Goal: Navigation & Orientation: Go to known website

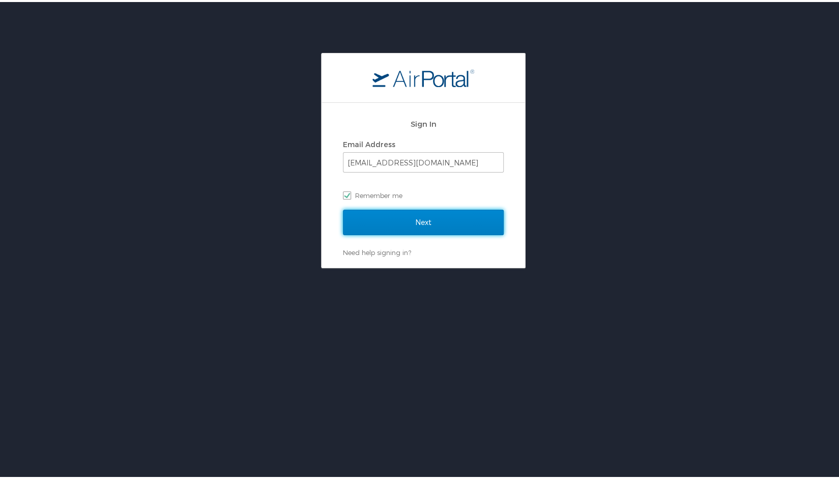
click at [396, 216] on input "Next" at bounding box center [423, 220] width 161 height 25
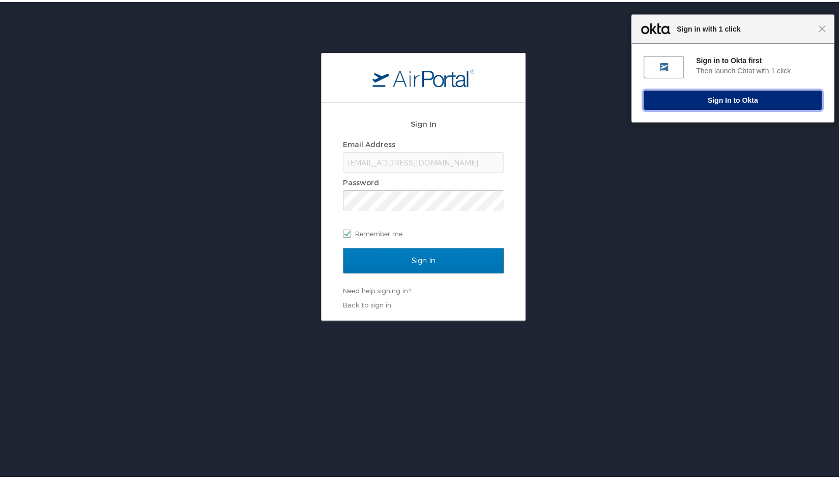
click at [714, 100] on button "Sign In to Okta" at bounding box center [733, 98] width 178 height 19
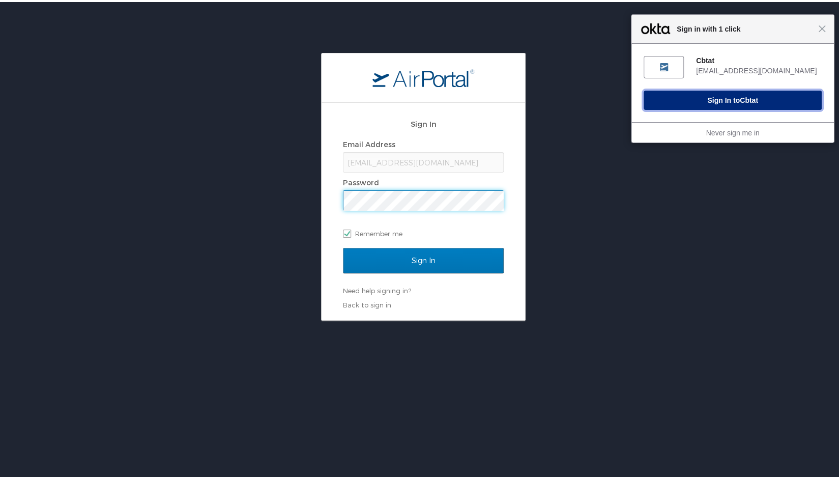
click at [744, 98] on span "Cbtat" at bounding box center [749, 98] width 18 height 8
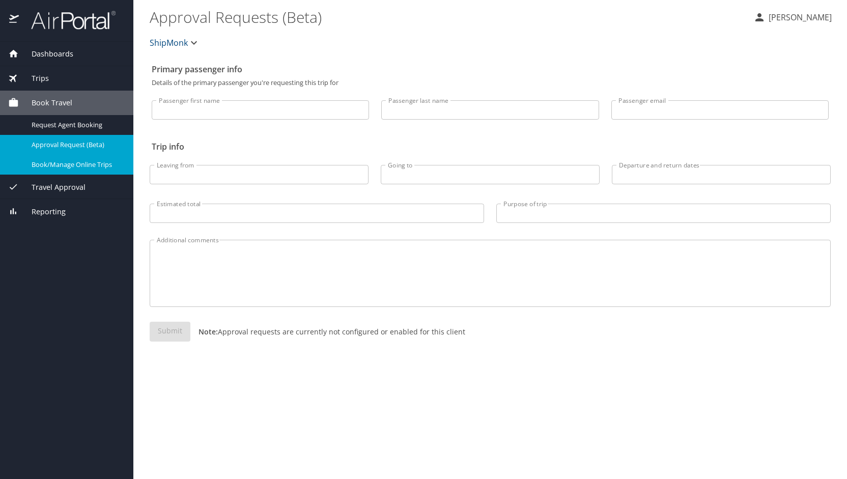
click at [61, 167] on span "Book/Manage Online Trips" at bounding box center [77, 165] width 90 height 10
